Goal: Information Seeking & Learning: Learn about a topic

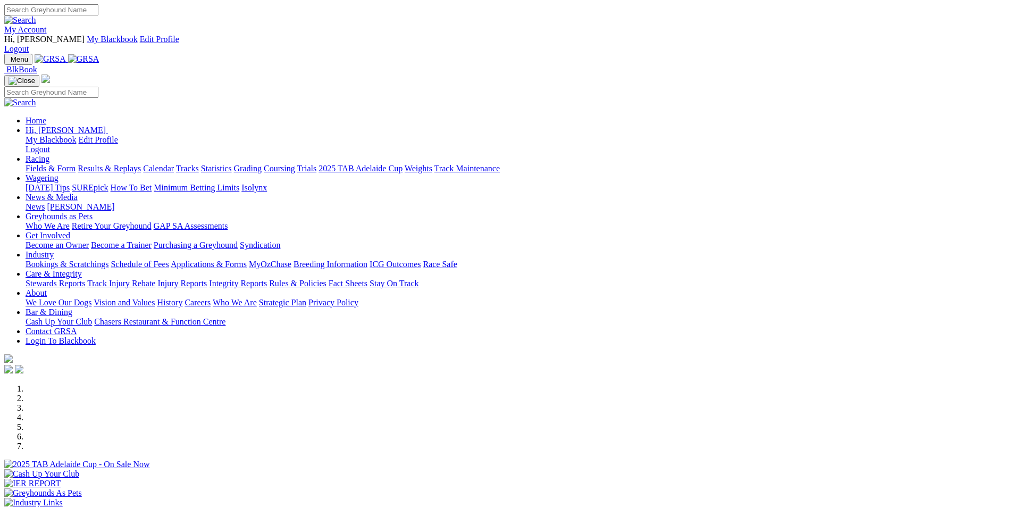
click at [141, 164] on link "Results & Replays" at bounding box center [109, 168] width 63 height 9
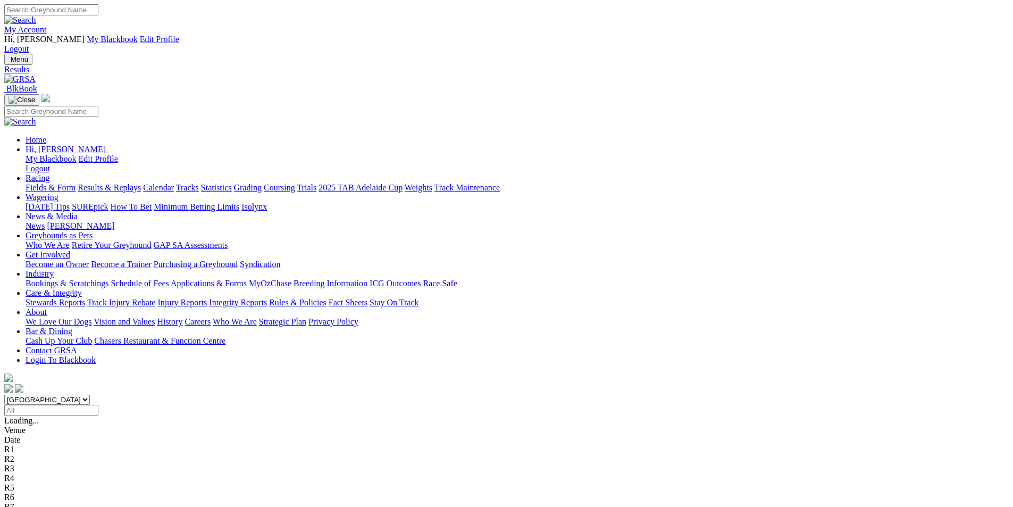
click at [44, 506] on span "2 8 7 4" at bounding box center [32, 516] width 23 height 9
click at [40, 502] on span "4 1 8 2" at bounding box center [27, 506] width 23 height 9
click at [40, 493] on span "1 2 8 6" at bounding box center [27, 497] width 23 height 9
click at [40, 483] on span "1 2 4 8" at bounding box center [27, 487] width 23 height 9
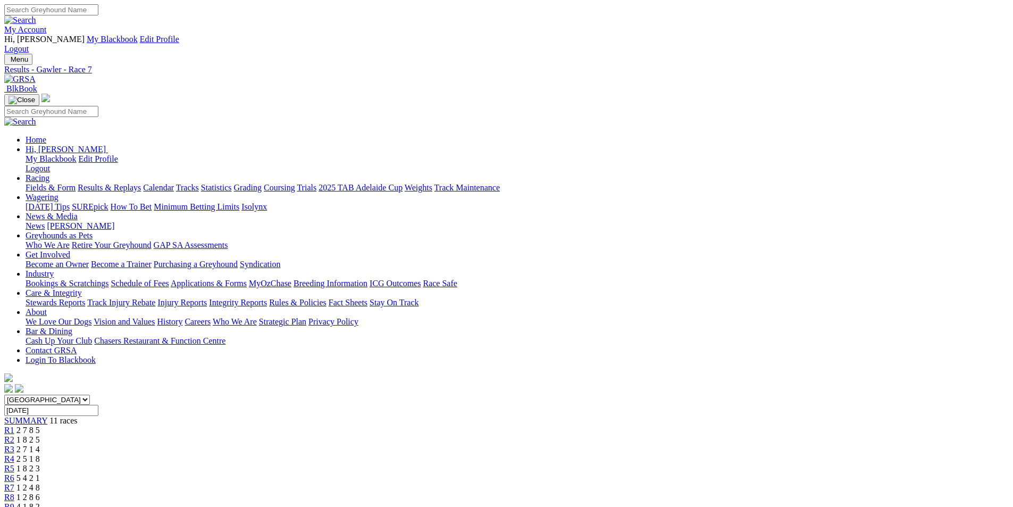
click at [40, 473] on span "5 4 2 1" at bounding box center [27, 477] width 23 height 9
click at [40, 464] on span "1 8 2 3" at bounding box center [27, 468] width 23 height 9
click at [40, 454] on span "2 5 1 8" at bounding box center [27, 458] width 23 height 9
click at [40, 445] on span "2 7 1 4" at bounding box center [27, 449] width 23 height 9
click at [40, 435] on span "1 8 2 5" at bounding box center [27, 439] width 23 height 9
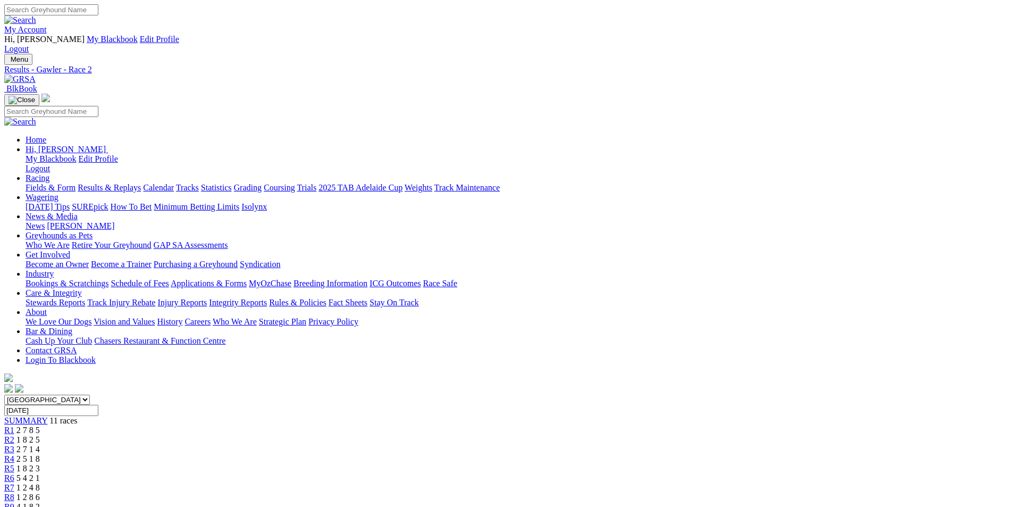
click at [40, 426] on span "2 7 8 5" at bounding box center [27, 430] width 23 height 9
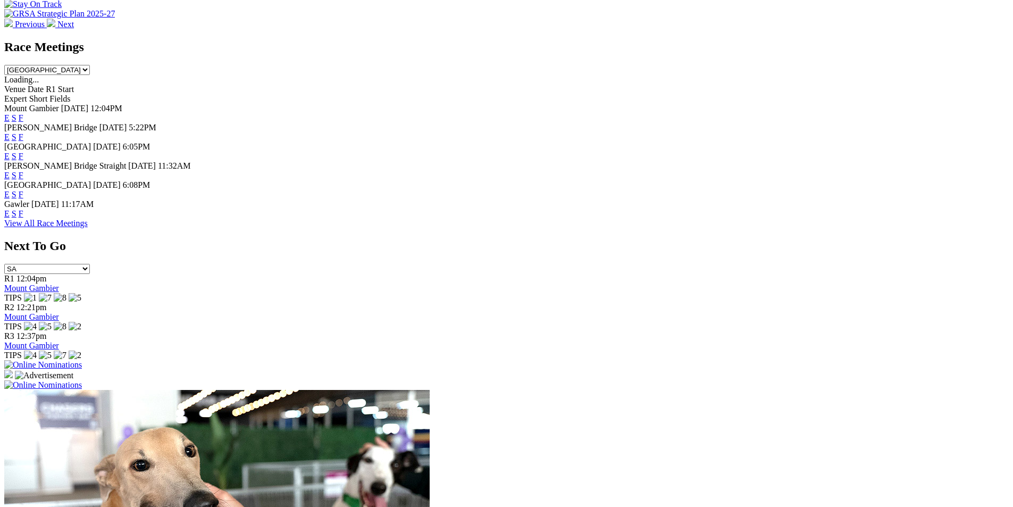
scroll to position [511, 0]
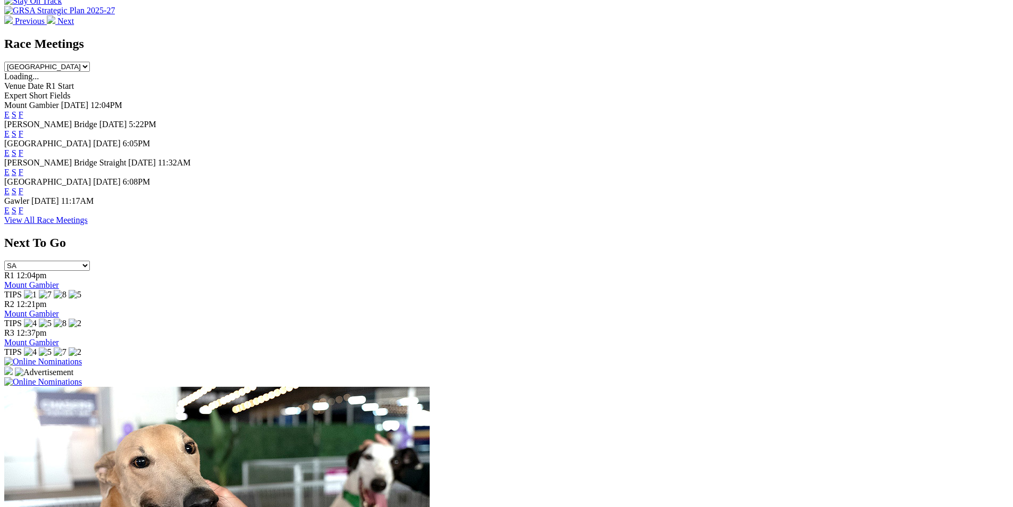
click at [23, 129] on link "F" at bounding box center [21, 133] width 5 height 9
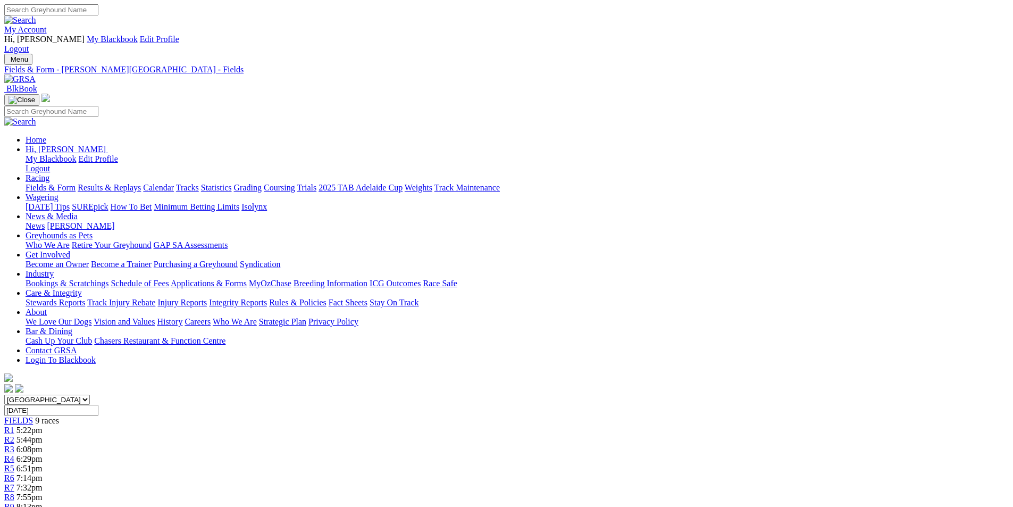
click at [14, 426] on link "R1" at bounding box center [9, 430] width 10 height 9
click at [348, 435] on div "R2 5:44pm" at bounding box center [506, 440] width 1005 height 10
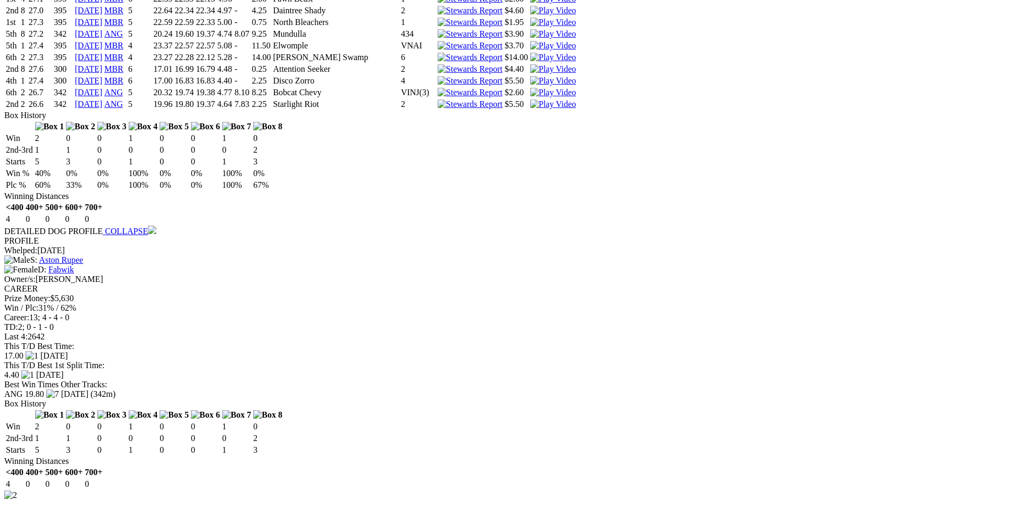
scroll to position [1170, 0]
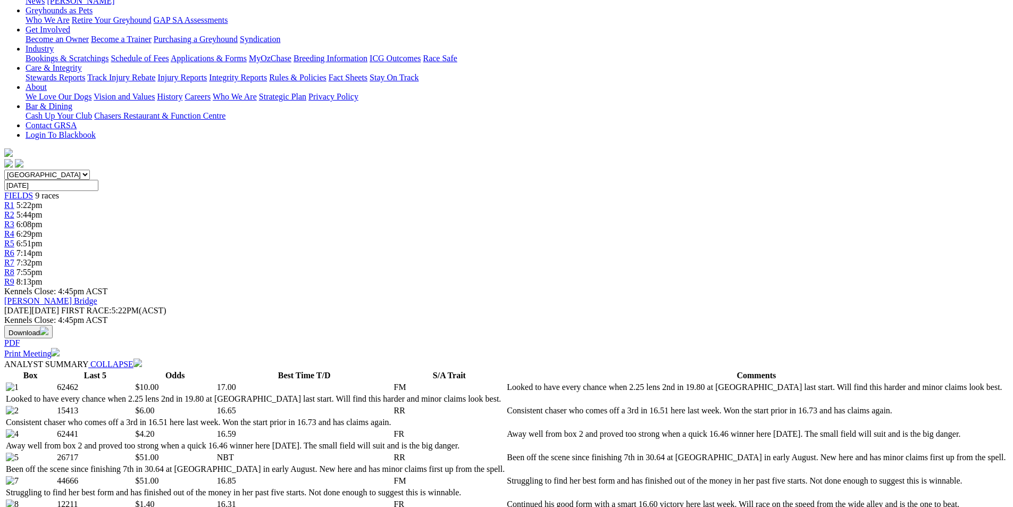
scroll to position [0, 0]
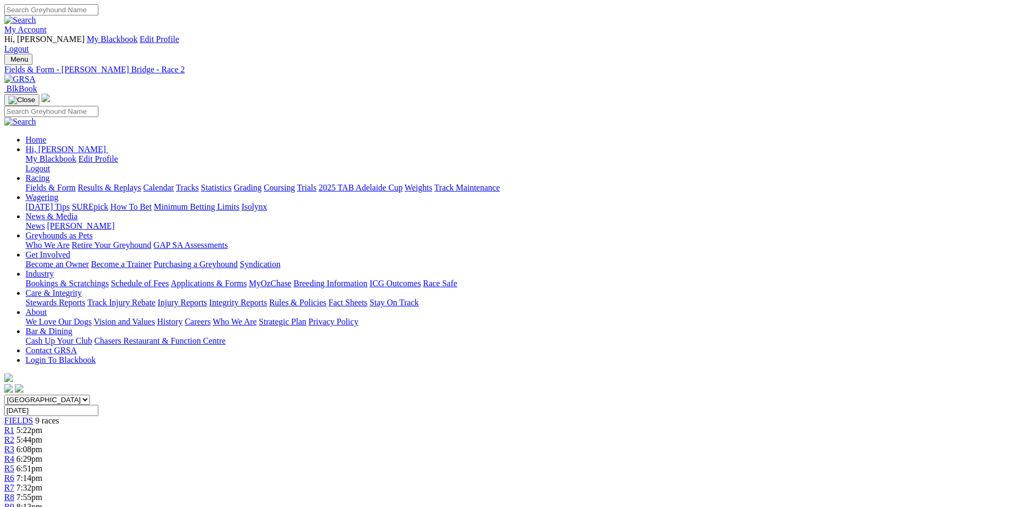
click at [418, 445] on div "R3 6:08pm" at bounding box center [506, 450] width 1005 height 10
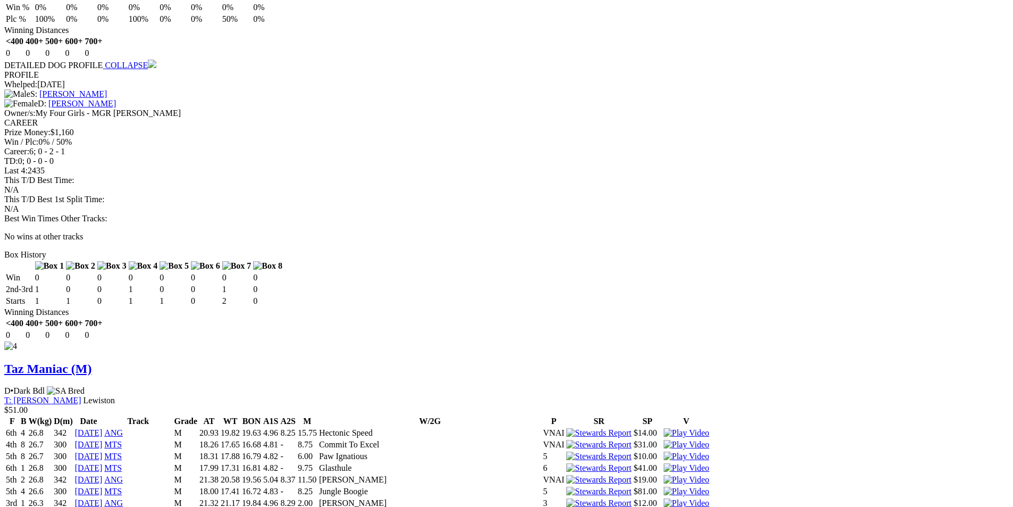
scroll to position [1861, 0]
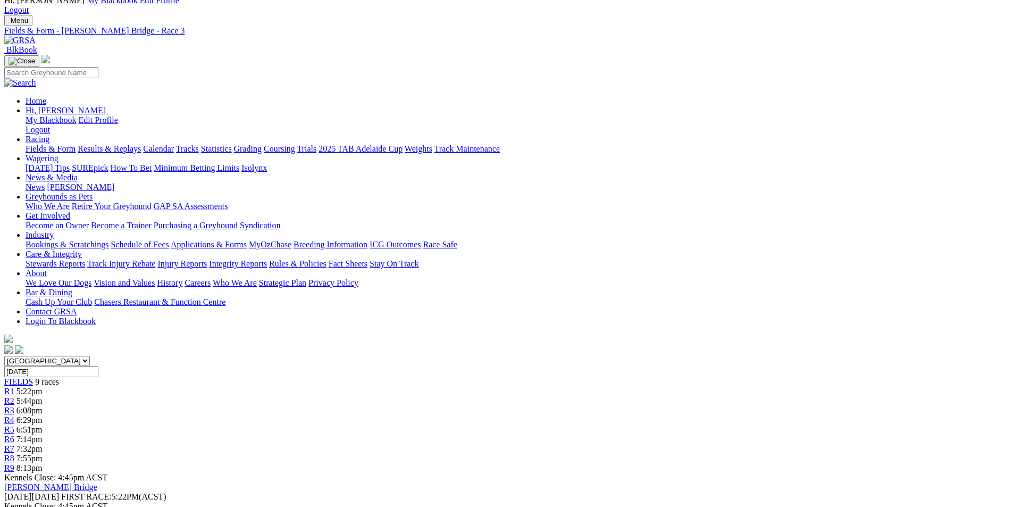
scroll to position [0, 0]
